Goal: Find contact information: Find contact information

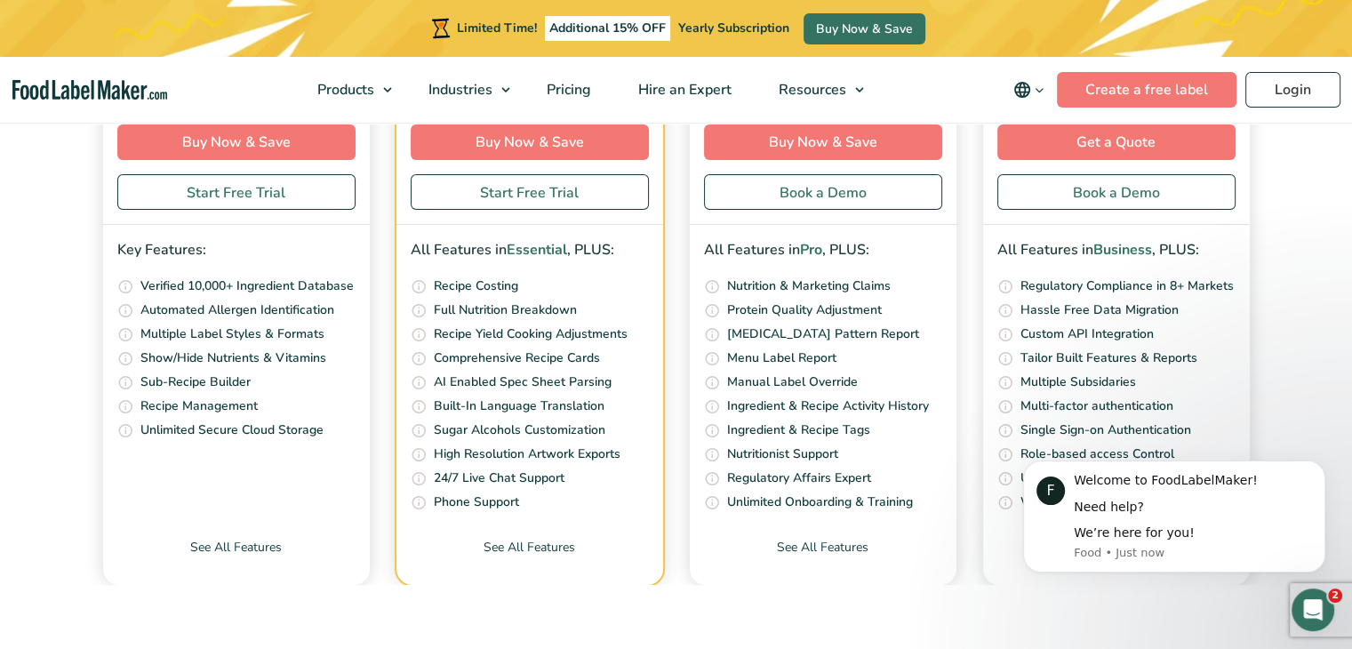
click at [1321, 462] on icon "Dismiss notification" at bounding box center [1321, 466] width 10 height 10
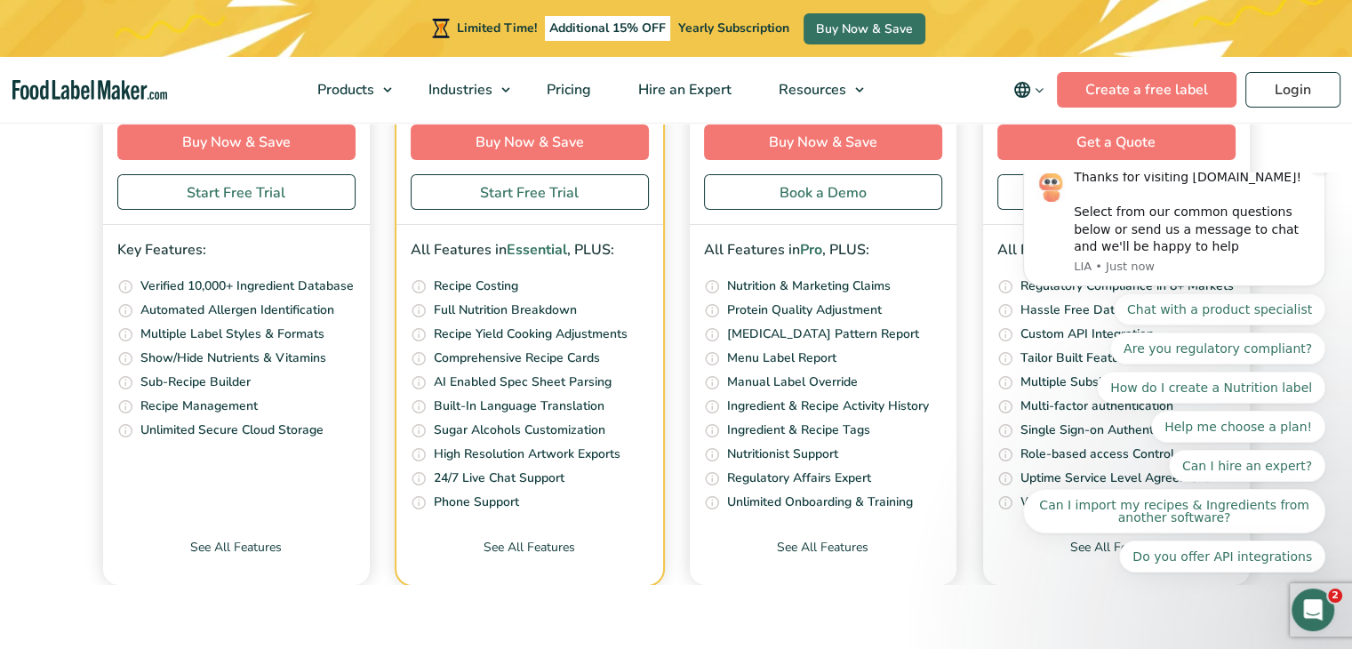
click at [1326, 174] on button "Dismiss notification" at bounding box center [1320, 162] width 23 height 23
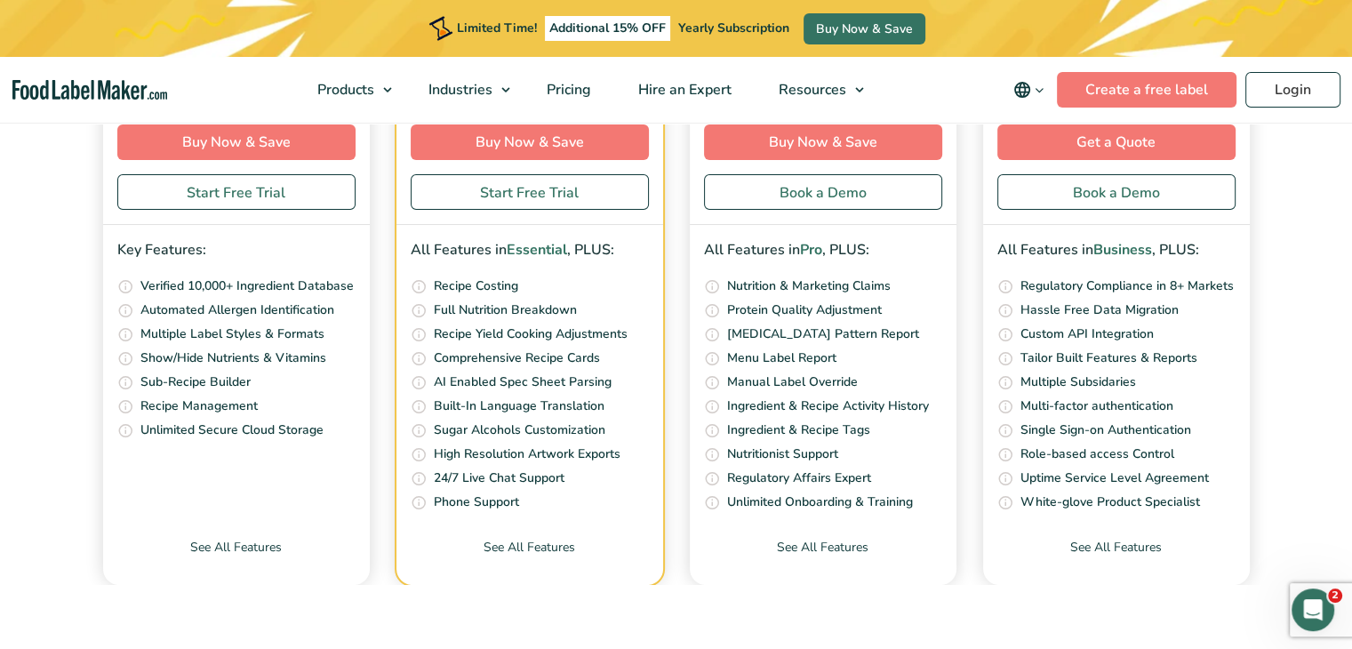
drag, startPoint x: 1110, startPoint y: 502, endPoint x: 928, endPoint y: 503, distance: 181.4
drag, startPoint x: 1094, startPoint y: 505, endPoint x: 966, endPoint y: 493, distance: 128.6
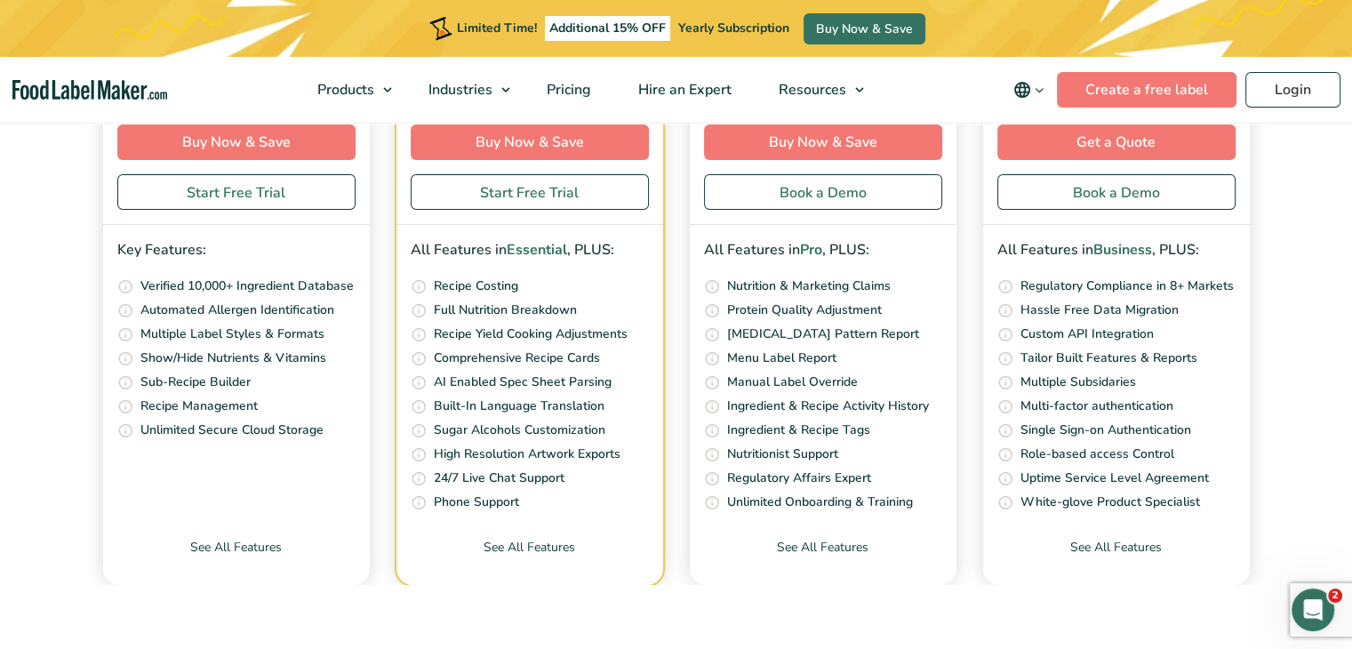
copy link "[PHONE_NUMBER]"
